Goal: Transaction & Acquisition: Download file/media

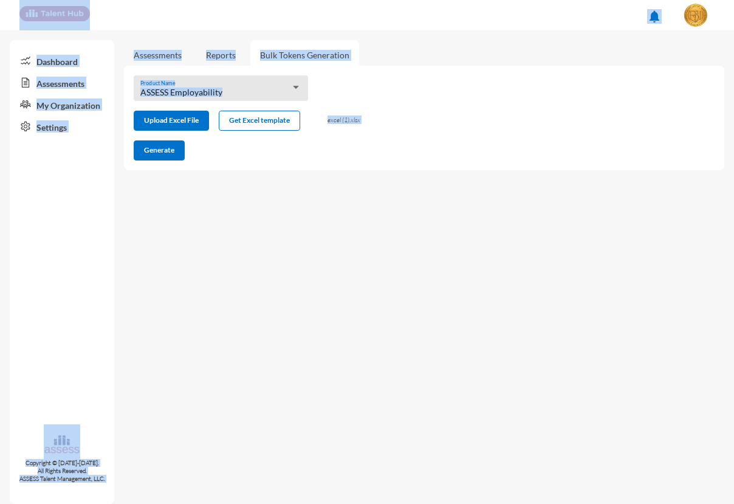
click at [449, 253] on mat-sidenav-content "Assessments Reports Bulk Tokens Generation ASSESS Employability Product Name Up…" at bounding box center [429, 266] width 610 height 473
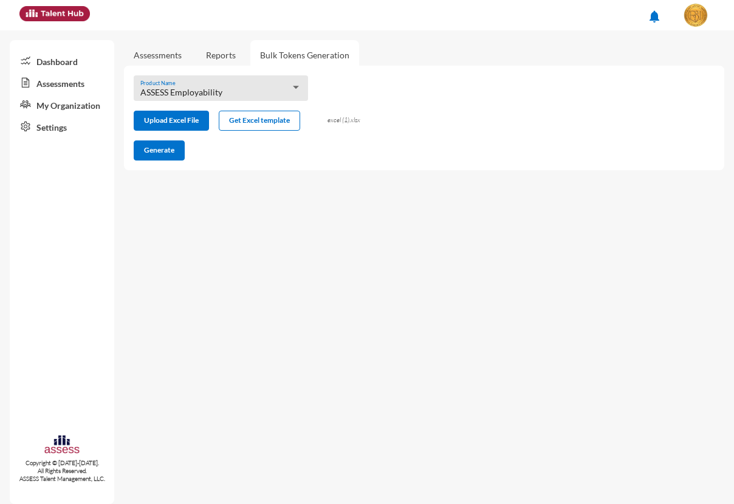
click at [284, 85] on div "ASSESS Employability Product Name" at bounding box center [221, 91] width 162 height 19
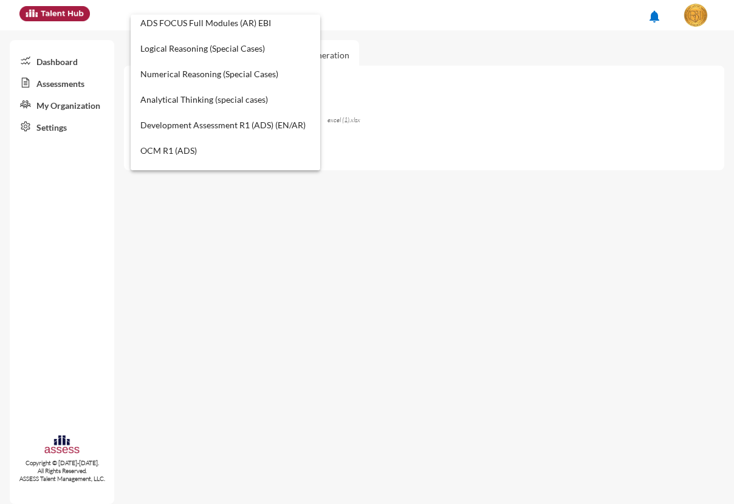
scroll to position [194, 0]
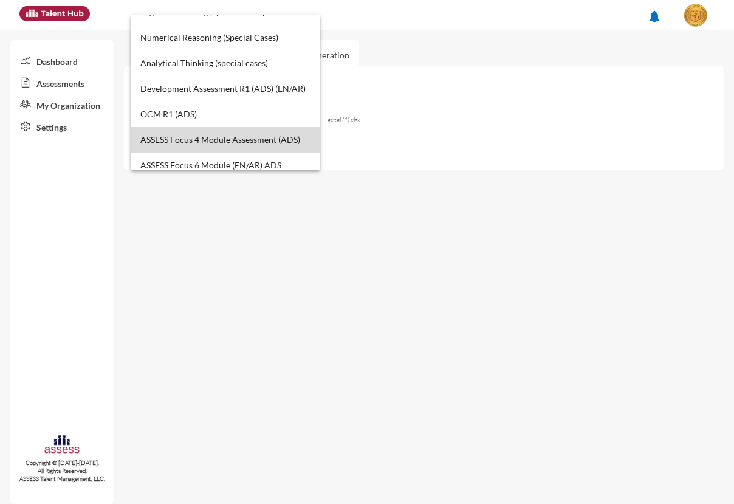
click at [228, 127] on span "ASSESS Focus 4 Module Assessment (ADS)" at bounding box center [225, 140] width 170 height 26
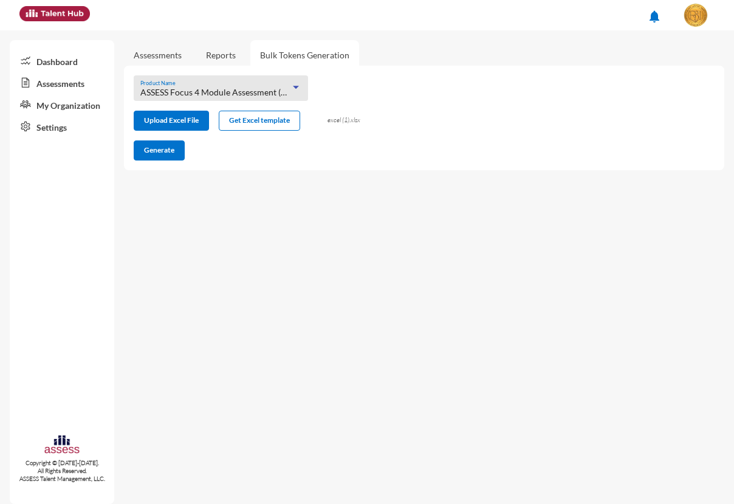
click at [263, 89] on span "ASSESS Focus 4 Module Assessment (ADS)" at bounding box center [220, 92] width 160 height 10
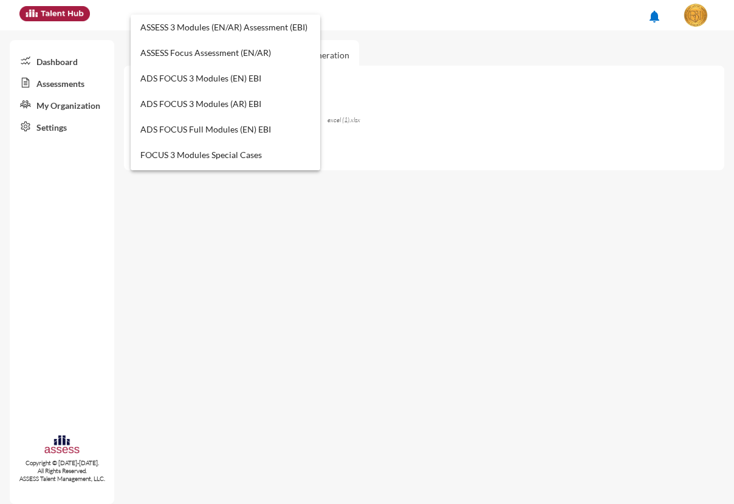
scroll to position [241, 0]
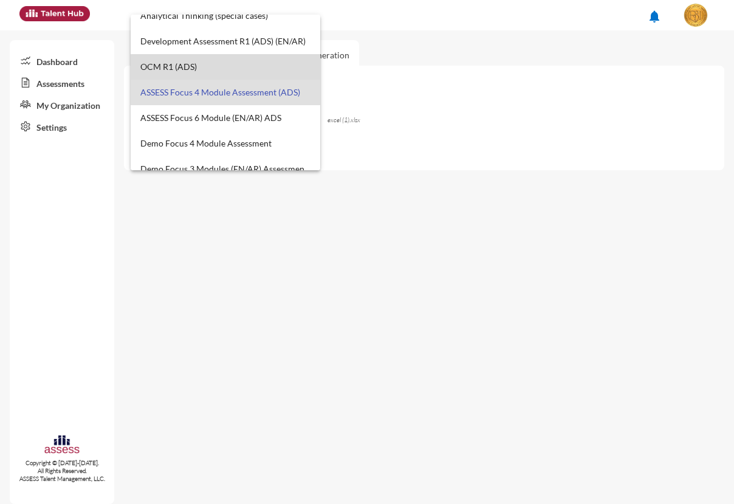
click at [228, 74] on span "OCM R1 (ADS)" at bounding box center [225, 67] width 170 height 26
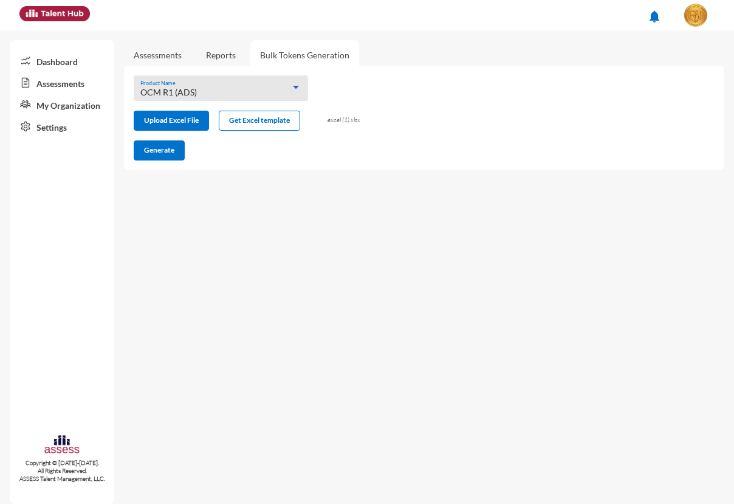
drag, startPoint x: 136, startPoint y: 49, endPoint x: 143, endPoint y: 52, distance: 7.9
click at [136, 50] on link "Assessments" at bounding box center [158, 55] width 48 height 10
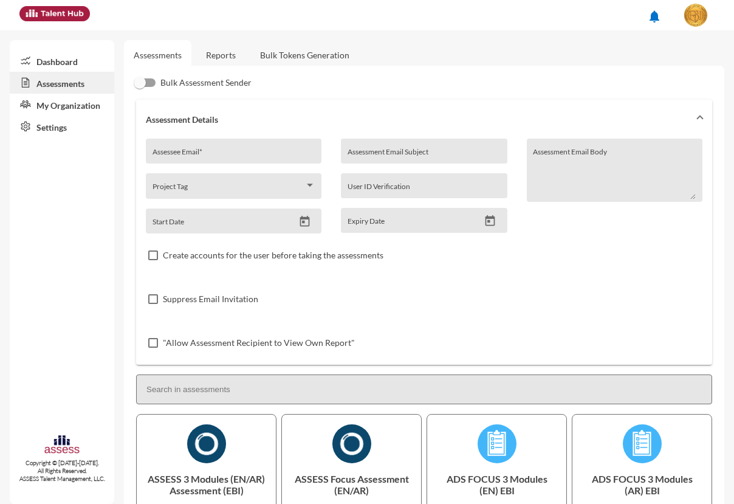
click at [215, 56] on link "Reports" at bounding box center [220, 55] width 49 height 30
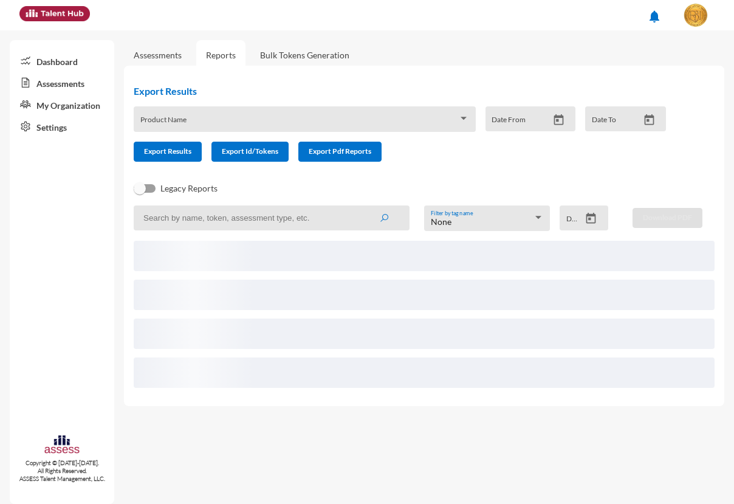
click at [185, 119] on span at bounding box center [299, 124] width 318 height 10
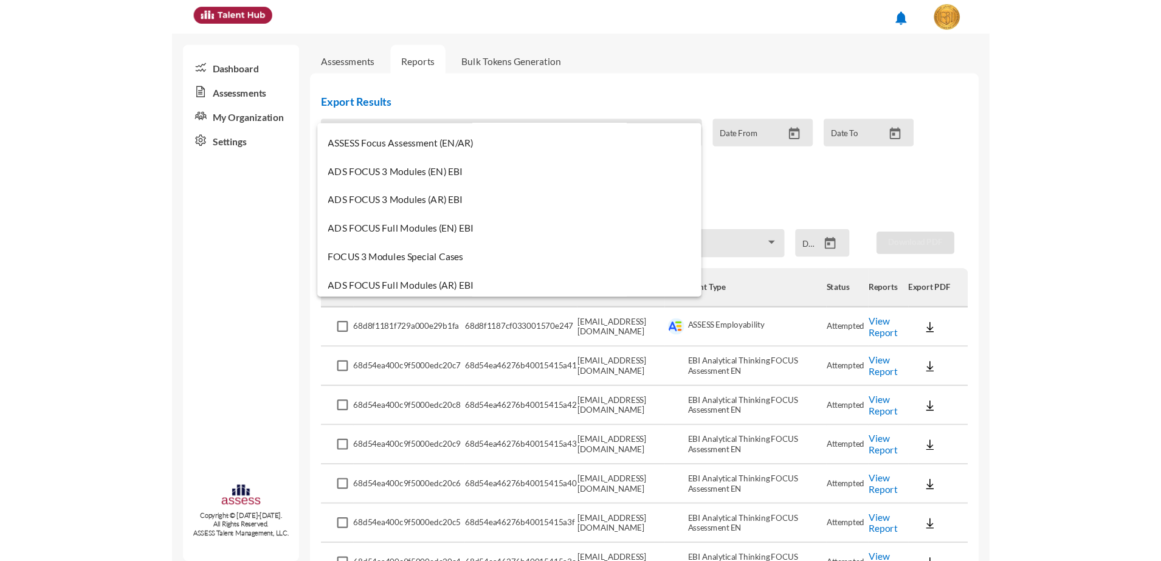
scroll to position [228, 0]
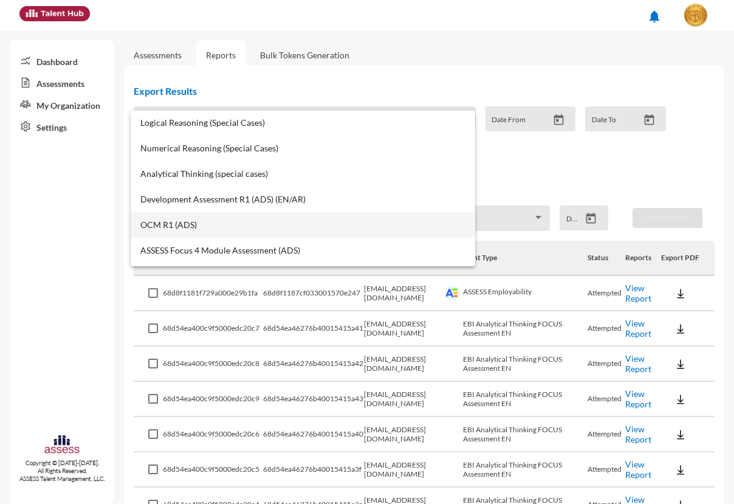
click at [181, 220] on span "OCM R1 (ADS)" at bounding box center [302, 225] width 325 height 10
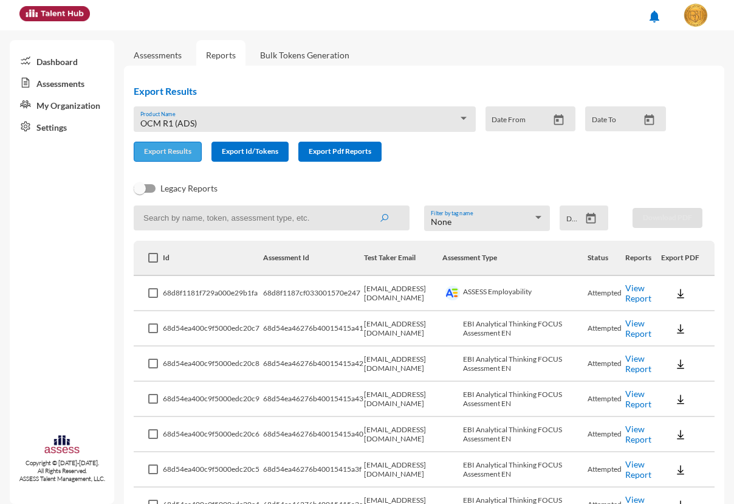
click at [167, 158] on button "Export Results" at bounding box center [168, 152] width 68 height 20
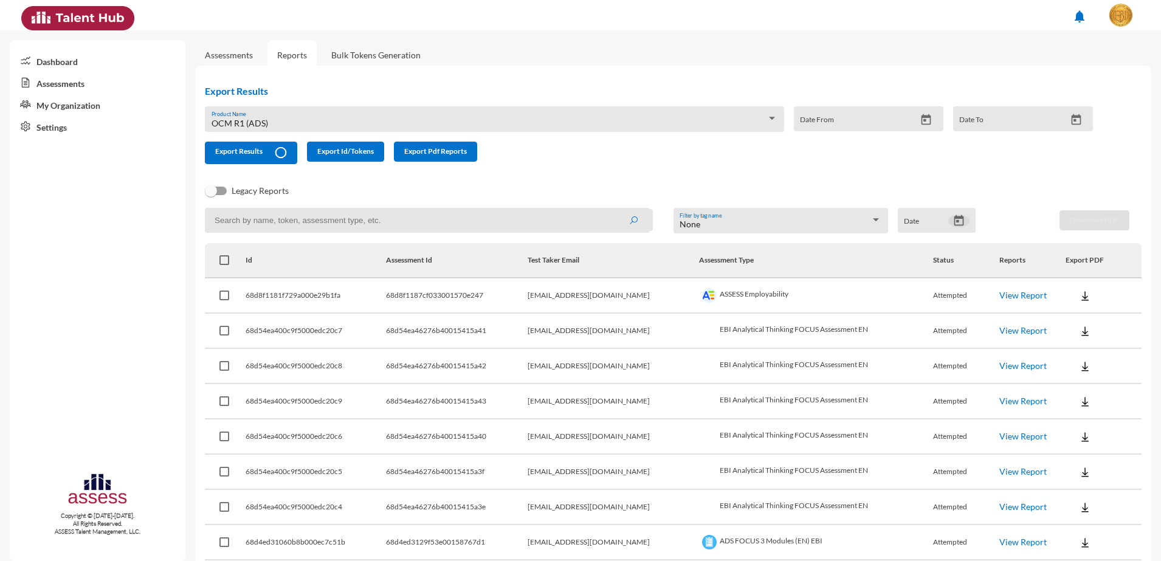
click at [958, 223] on icon "Open calendar" at bounding box center [959, 220] width 10 height 11
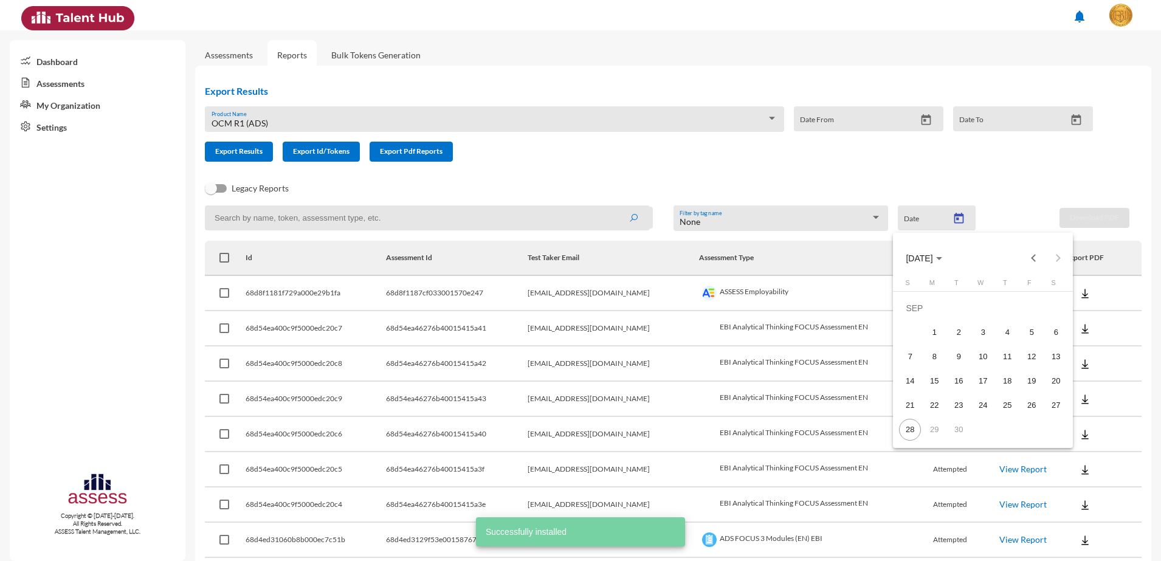
click at [731, 66] on div at bounding box center [580, 280] width 1161 height 561
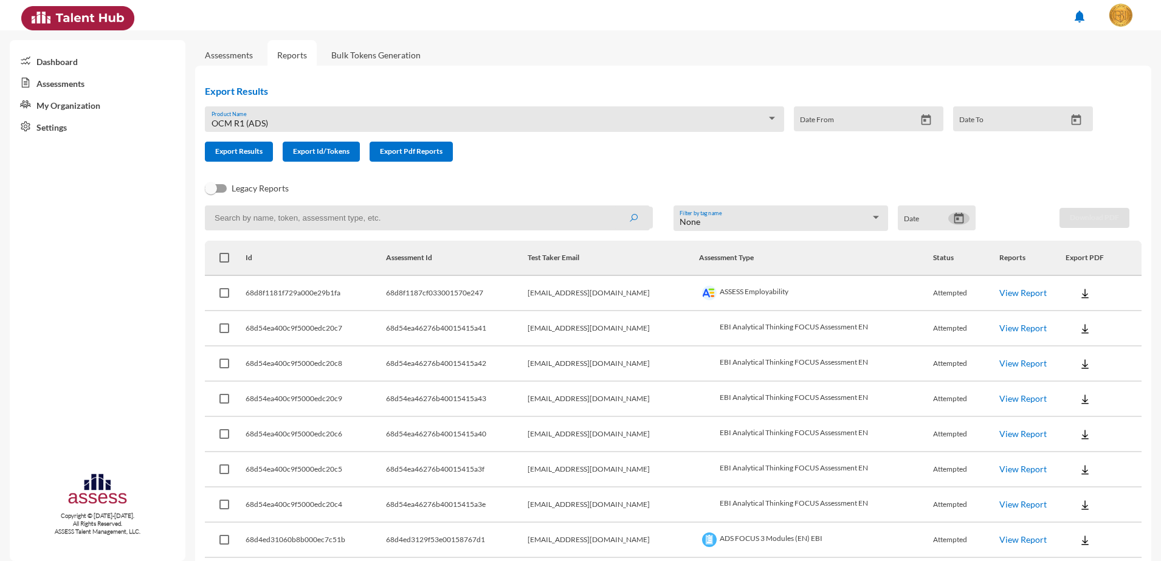
click at [957, 218] on icon "Open calendar" at bounding box center [958, 218] width 13 height 13
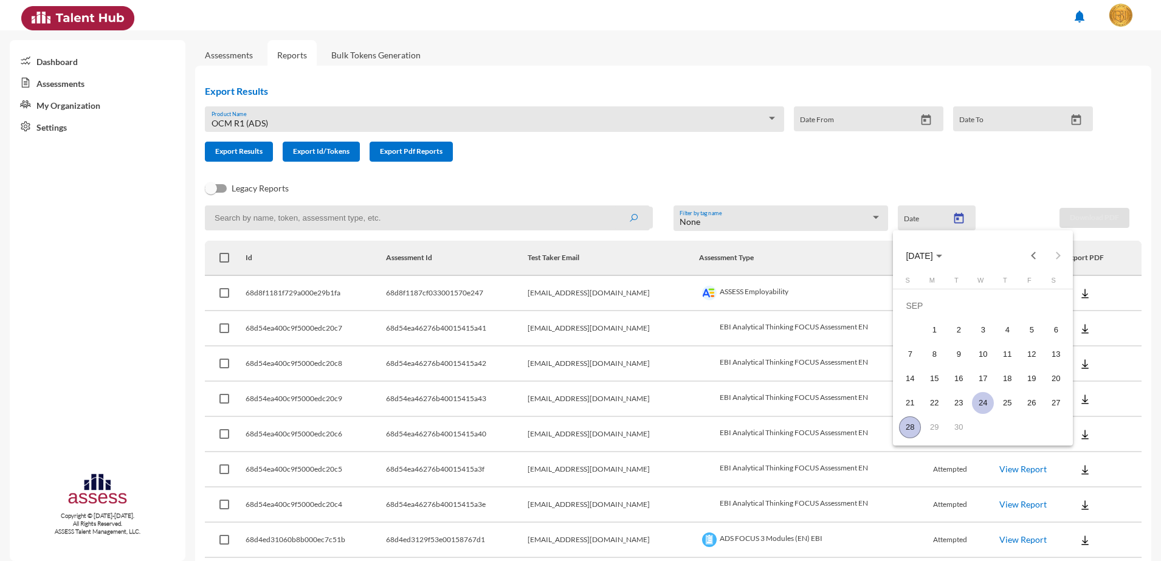
click at [986, 404] on div "24" at bounding box center [983, 403] width 22 height 22
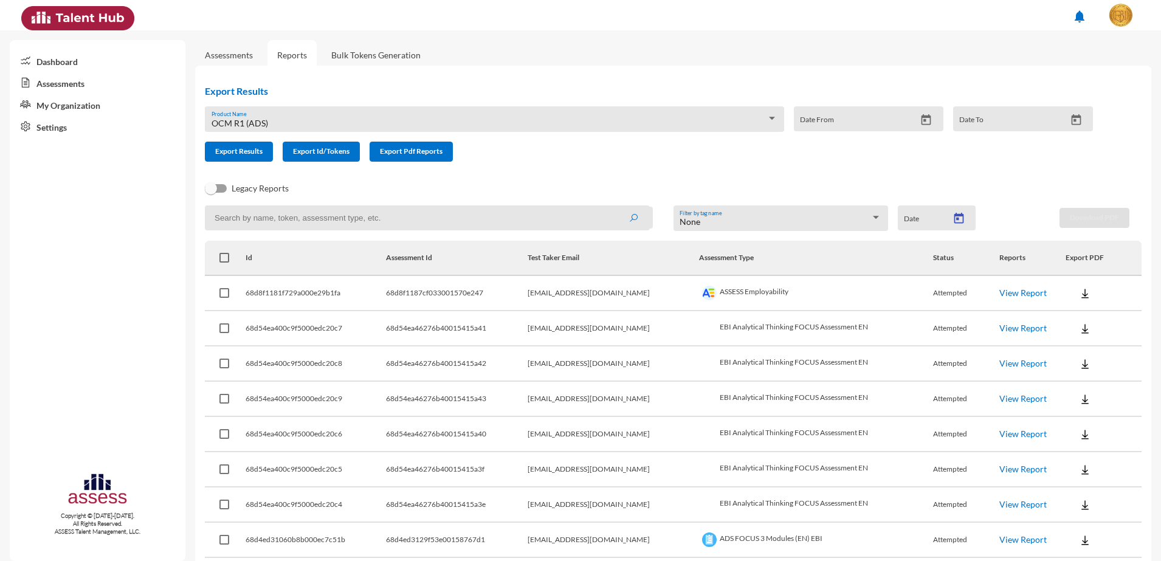
type input "[DATE]"
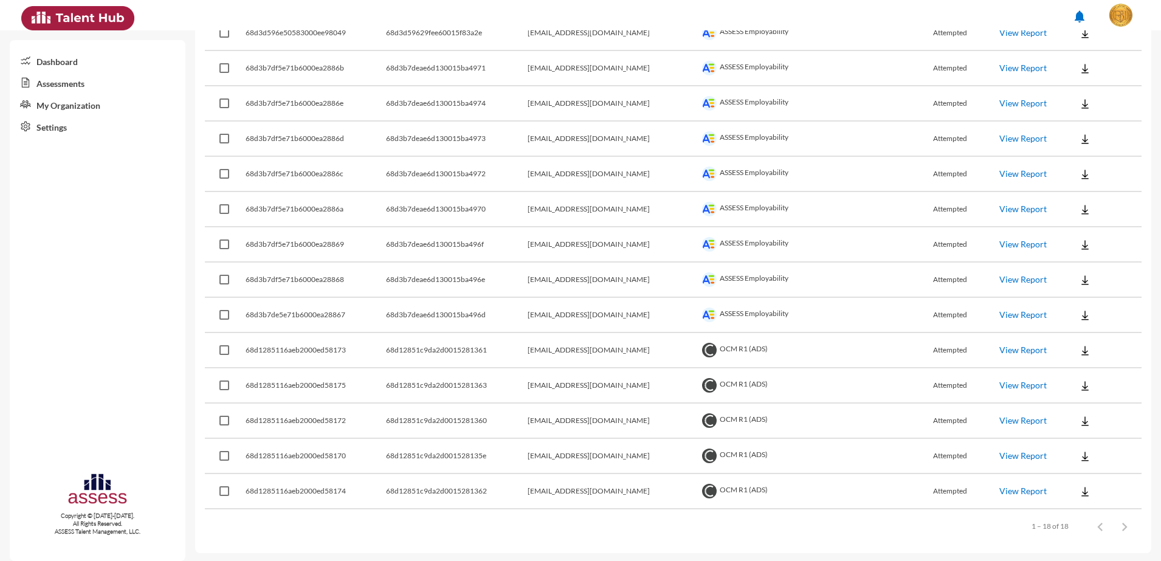
scroll to position [403, 0]
click at [720, 348] on td "OCM R1 (ADS)" at bounding box center [816, 348] width 234 height 35
drag, startPoint x: 720, startPoint y: 348, endPoint x: 723, endPoint y: 378, distance: 30.6
click at [723, 378] on td "OCM R1 (ADS)" at bounding box center [816, 383] width 234 height 35
click at [717, 419] on td "OCM R1 (ADS)" at bounding box center [816, 419] width 234 height 35
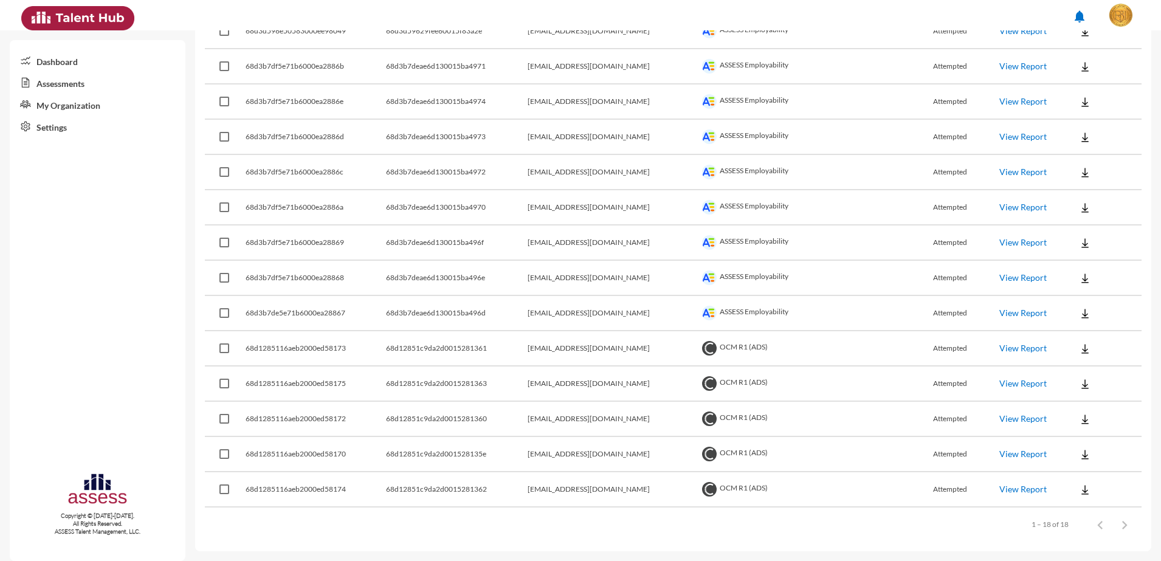
click at [716, 458] on td "OCM R1 (ADS)" at bounding box center [816, 454] width 234 height 35
click at [709, 495] on td "OCM R1 (ADS)" at bounding box center [816, 489] width 234 height 35
drag, startPoint x: 1066, startPoint y: 340, endPoint x: 1072, endPoint y: 331, distance: 10.1
click at [1070, 334] on td at bounding box center [1103, 348] width 76 height 35
click at [1065, 351] on button at bounding box center [1084, 348] width 39 height 22
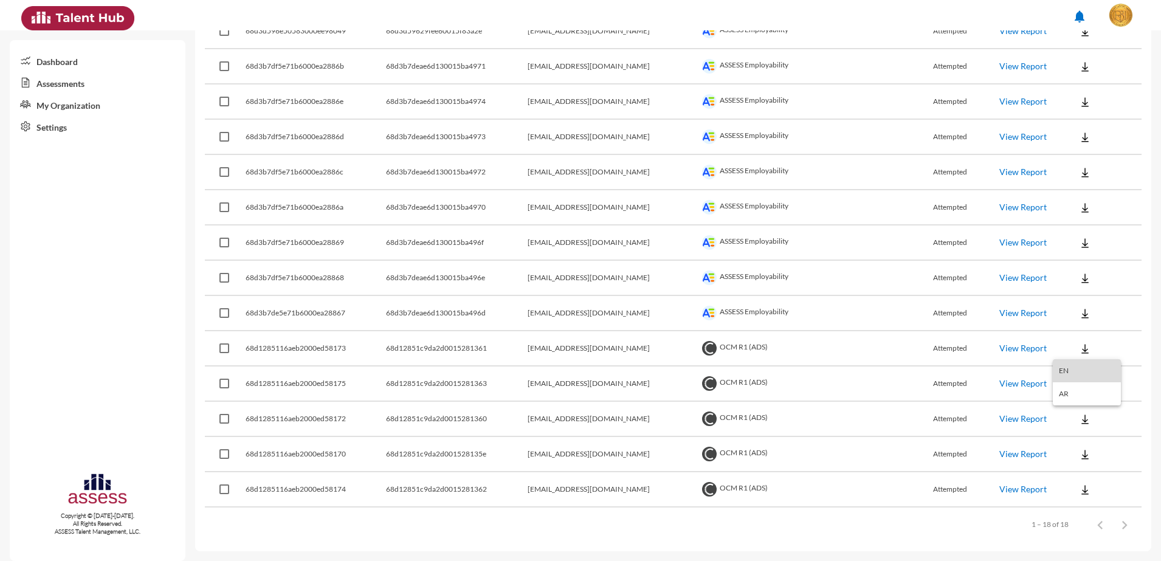
click at [1067, 368] on button "EN" at bounding box center [1087, 370] width 68 height 23
click at [1079, 384] on img at bounding box center [1085, 384] width 12 height 12
click at [1074, 397] on button "EN" at bounding box center [1087, 405] width 68 height 23
click at [1079, 417] on img at bounding box center [1085, 419] width 12 height 12
click at [1061, 437] on button "EN" at bounding box center [1087, 441] width 68 height 23
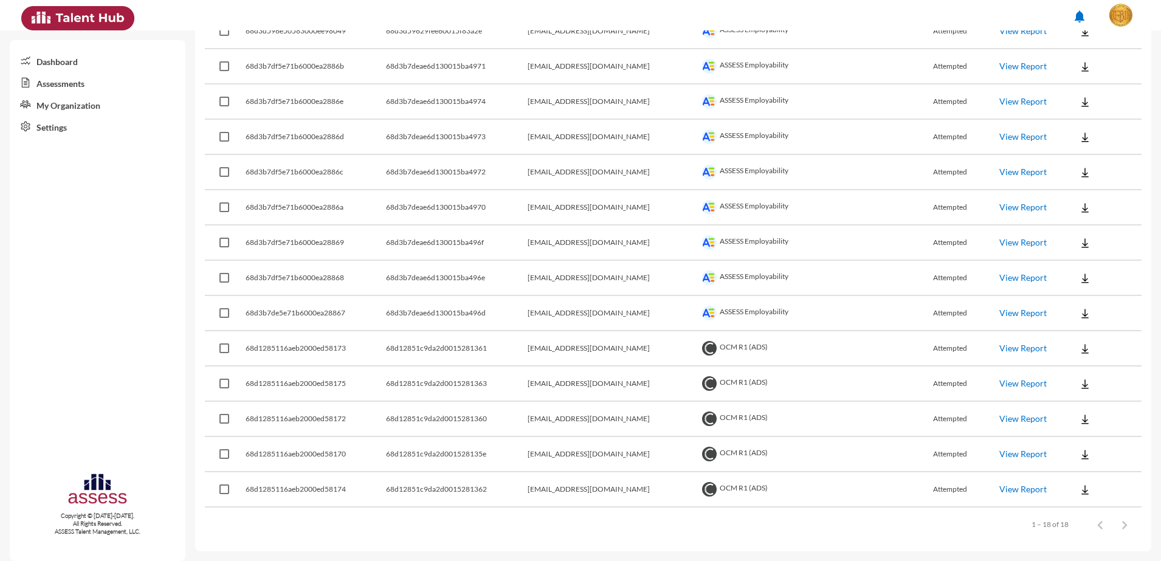
click at [1079, 461] on button at bounding box center [1084, 454] width 39 height 22
click at [1073, 473] on button "EN" at bounding box center [1087, 476] width 68 height 23
click at [1079, 490] on img at bounding box center [1085, 490] width 12 height 12
click at [1064, 507] on button "EN" at bounding box center [1087, 511] width 68 height 23
